Goal: Task Accomplishment & Management: Manage account settings

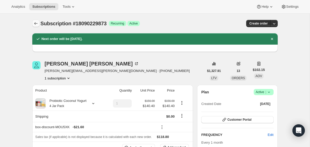
click at [34, 23] on icon "Subscriptions" at bounding box center [35, 23] width 5 height 5
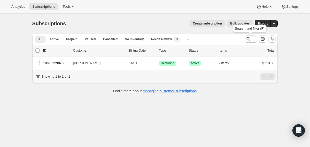
click at [248, 40] on icon "Search and filter results" at bounding box center [248, 38] width 5 height 5
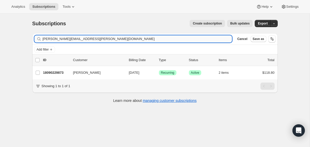
click at [192, 41] on input "christine.halina@gmail.com" at bounding box center [138, 38] width 190 height 7
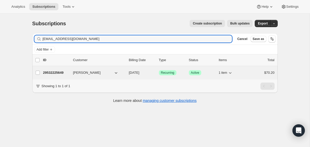
type input "[EMAIL_ADDRESS][DOMAIN_NAME]"
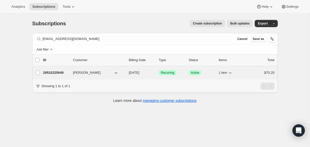
click at [129, 73] on span "10/16/2025" at bounding box center [134, 73] width 11 height 4
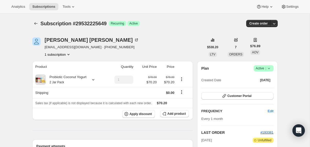
click at [268, 70] on icon at bounding box center [269, 68] width 5 height 5
click at [269, 87] on span "Cancel subscription" at bounding box center [261, 88] width 29 height 4
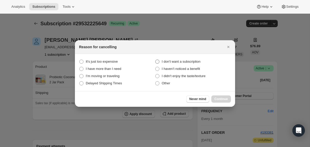
click at [196, 63] on span "I don't want a subscription" at bounding box center [181, 62] width 39 height 4
click at [156, 60] on subscription "I don't want a subscription" at bounding box center [155, 60] width 0 height 0
radio subscription "true"
click at [218, 97] on span "Continue" at bounding box center [221, 99] width 13 height 4
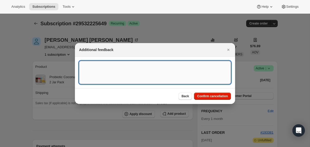
click at [181, 68] on textarea ":rv7:" at bounding box center [155, 72] width 152 height 23
type textarea "only initial order wanted"
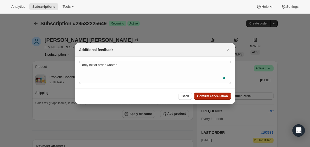
click at [215, 97] on span "Confirm cancellation" at bounding box center [212, 96] width 31 height 4
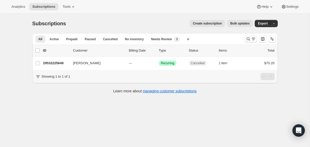
click at [248, 40] on icon "Search and filter results" at bounding box center [248, 38] width 3 height 3
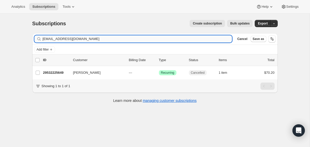
click at [197, 36] on input "[EMAIL_ADDRESS][DOMAIN_NAME]" at bounding box center [138, 38] width 190 height 7
click at [198, 38] on input "[EMAIL_ADDRESS][DOMAIN_NAME]" at bounding box center [138, 38] width 190 height 7
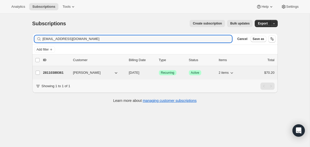
type input "[EMAIL_ADDRESS][DOMAIN_NAME]"
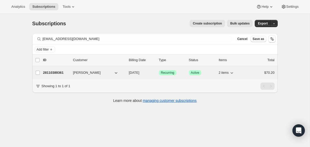
click at [127, 75] on div "28110389361 [PERSON_NAME] [DATE] Success Recurring Success Active 2 items $70.20" at bounding box center [159, 72] width 232 height 7
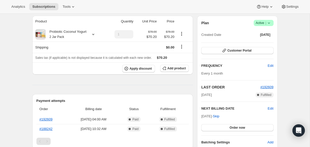
scroll to position [15, 0]
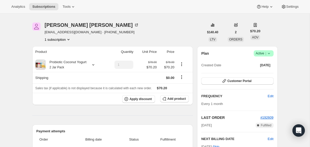
click at [268, 52] on icon at bounding box center [269, 53] width 5 height 5
click at [261, 74] on span "Cancel subscription" at bounding box center [261, 73] width 29 height 4
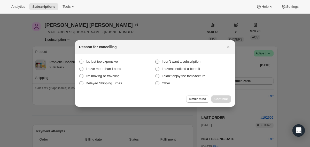
click at [189, 62] on span "I don't want a subscription" at bounding box center [181, 62] width 39 height 4
click at [156, 60] on subscription "I don't want a subscription" at bounding box center [155, 60] width 0 height 0
radio subscription "true"
click at [219, 96] on button "Continue" at bounding box center [221, 99] width 20 height 7
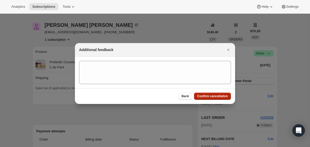
click at [219, 96] on span "Confirm cancellation" at bounding box center [212, 96] width 31 height 4
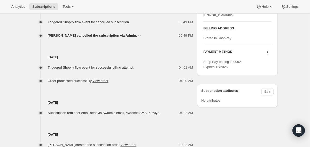
scroll to position [242, 0]
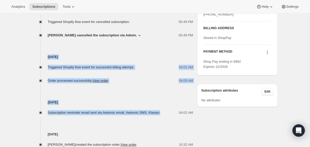
drag, startPoint x: 170, startPoint y: 114, endPoint x: 141, endPoint y: 50, distance: 70.3
click at [141, 50] on div "[DATE] Triggered Shopify flow event for cancelled subscription. 05:49 PM [PERSO…" at bounding box center [112, 78] width 161 height 139
copy div "[DATE] Triggered Shopify flow event for successful billing attempt. 04:01 AM Or…"
